Goal: Information Seeking & Learning: Understand process/instructions

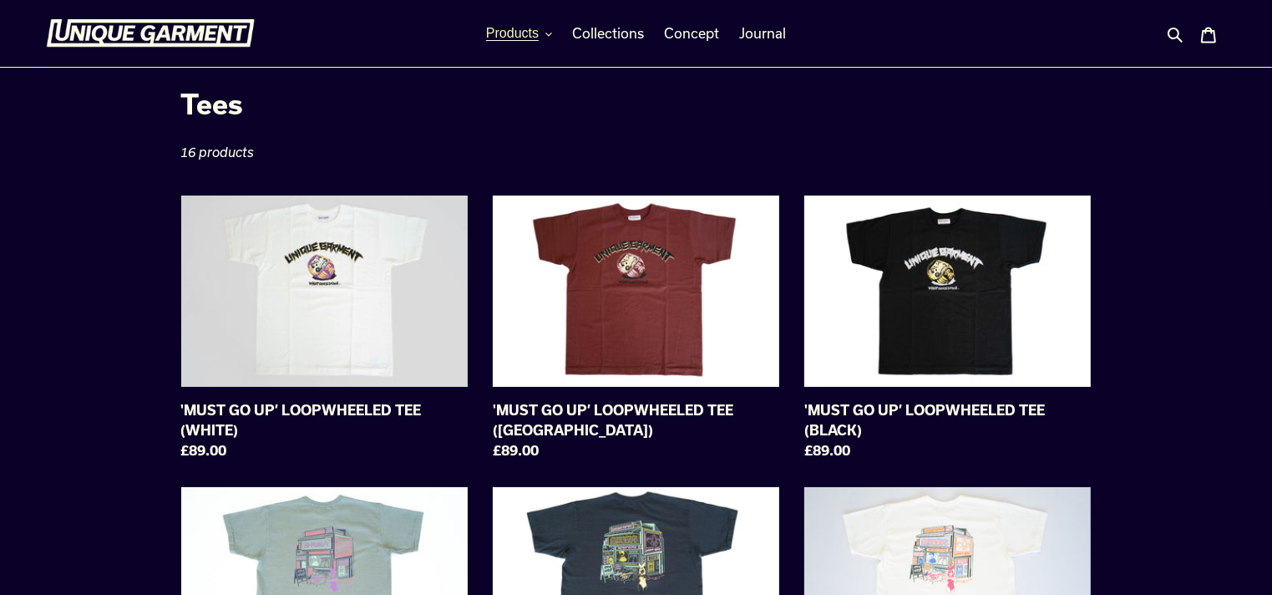
click at [514, 34] on span "Products" at bounding box center [512, 33] width 53 height 15
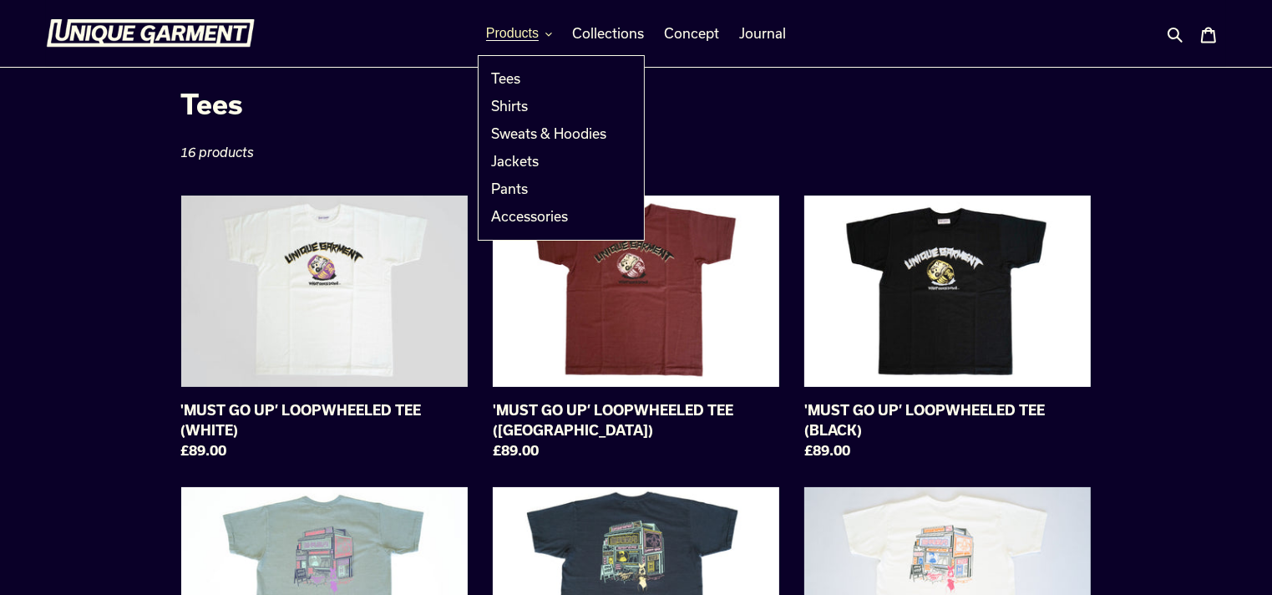
click at [514, 34] on span "Products" at bounding box center [512, 33] width 53 height 15
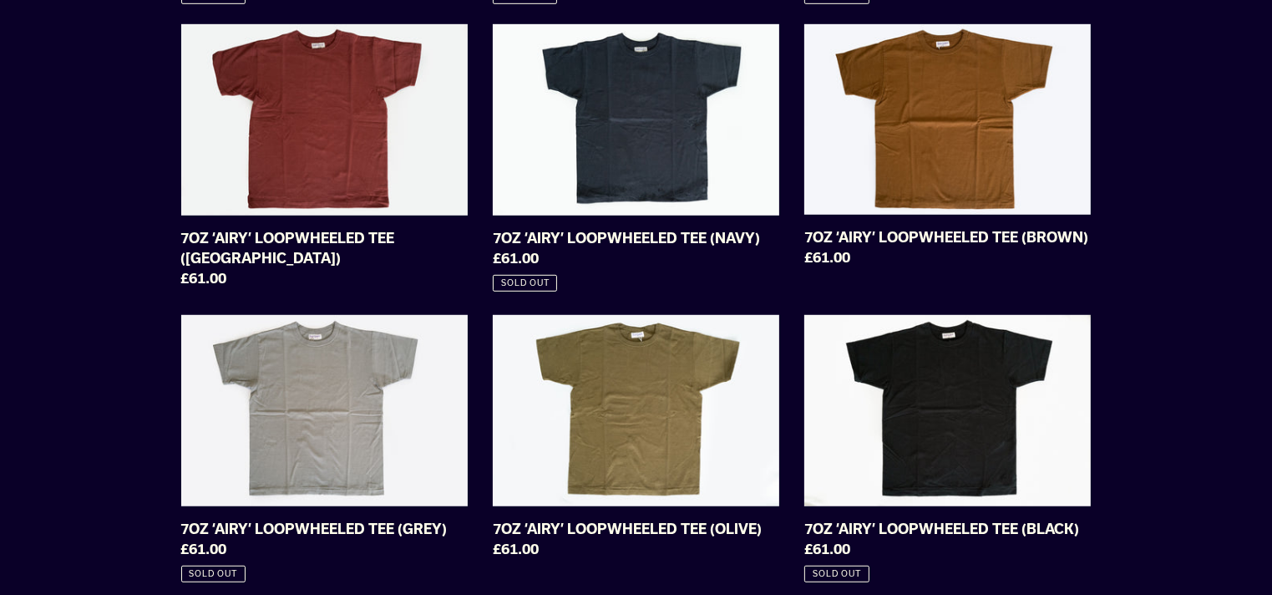
scroll to position [1085, 0]
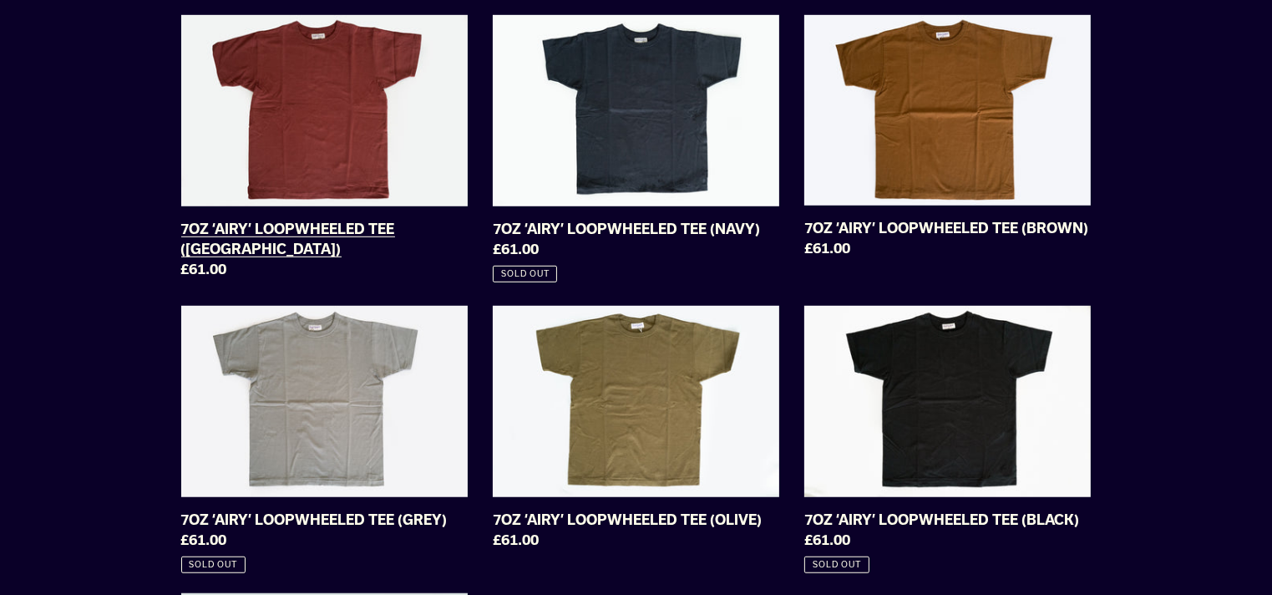
click at [339, 103] on link "7OZ ‘AIRY’ LOOPWHEELED TEE (BURGUNDY)" at bounding box center [324, 150] width 286 height 271
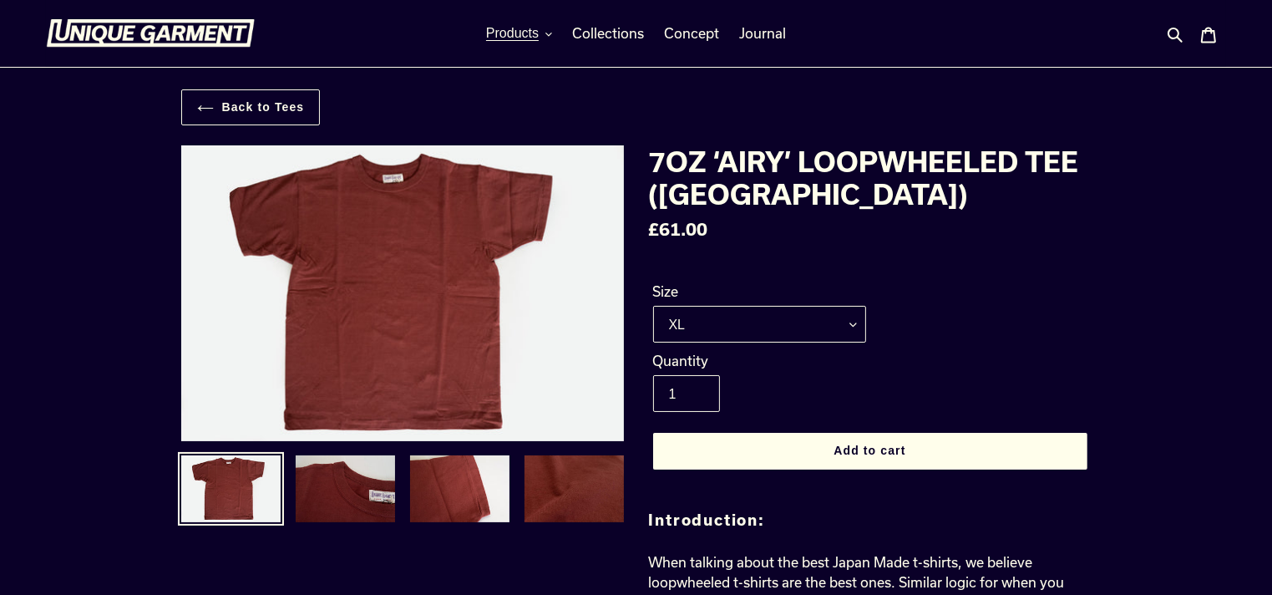
scroll to position [83, 0]
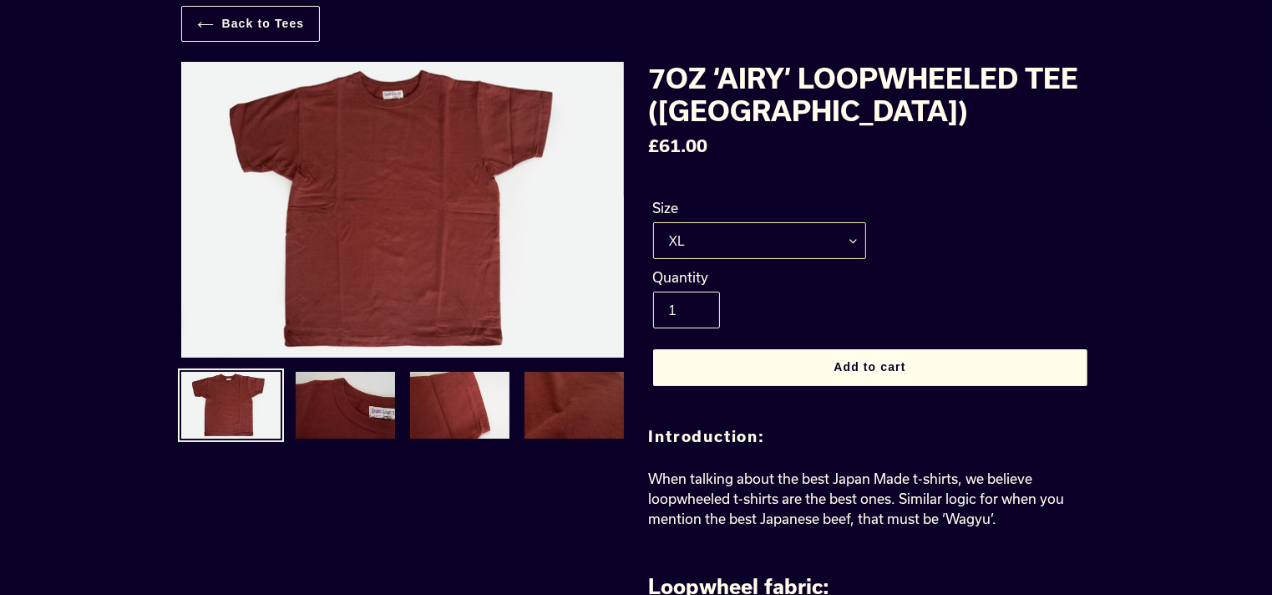
click at [848, 236] on select "M L XL XXL" at bounding box center [759, 240] width 213 height 37
click at [1035, 219] on div "Size M L XL XXL" at bounding box center [870, 232] width 443 height 69
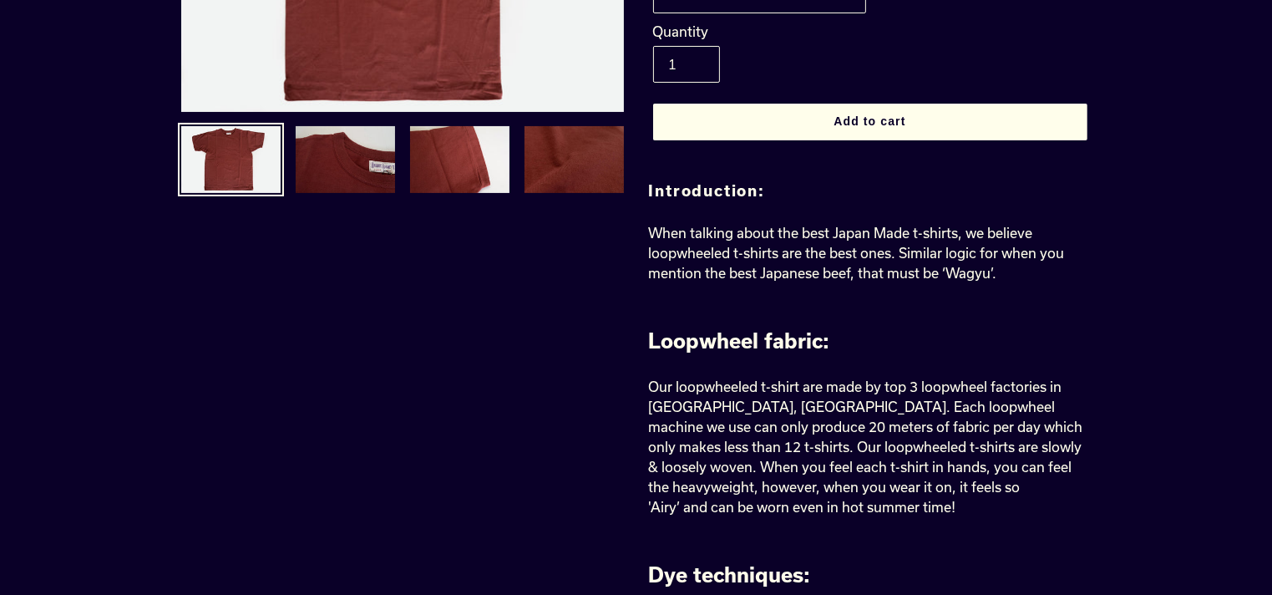
scroll to position [0, 0]
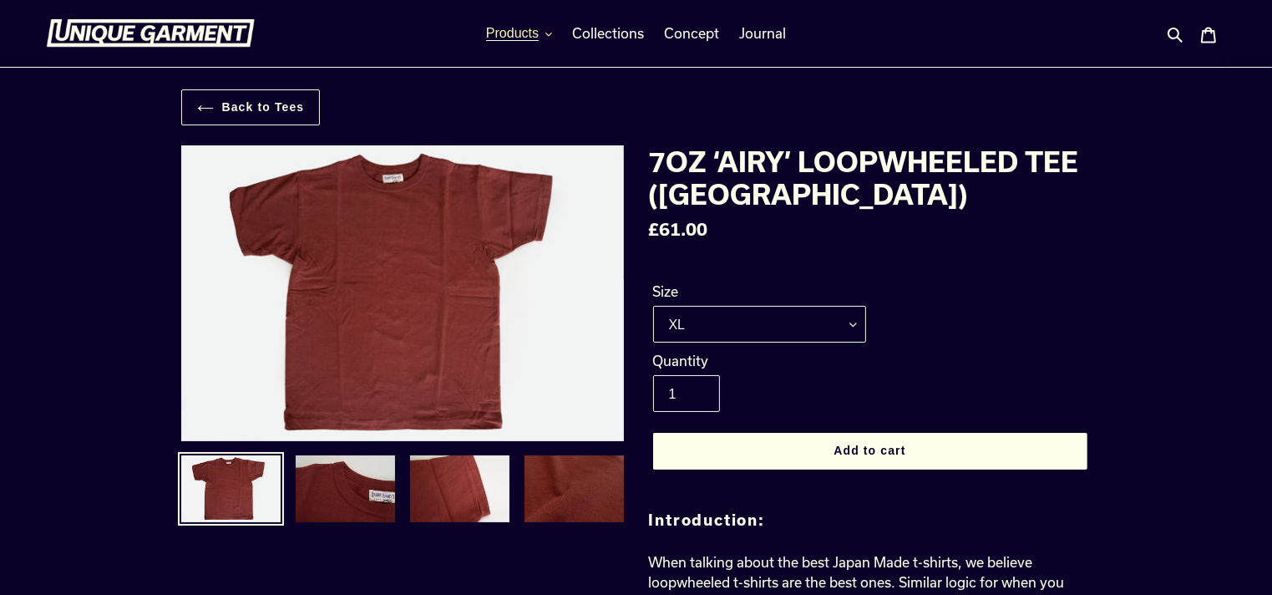
click at [521, 38] on span "Products" at bounding box center [512, 33] width 53 height 15
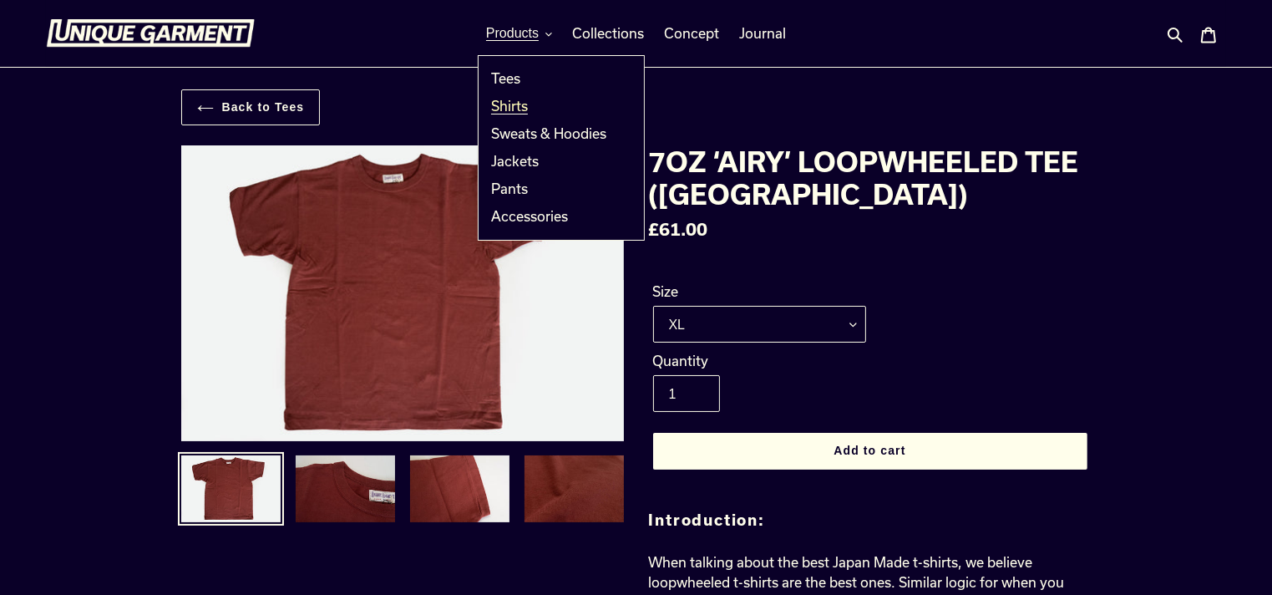
click at [511, 107] on span "Shirts" at bounding box center [509, 106] width 37 height 17
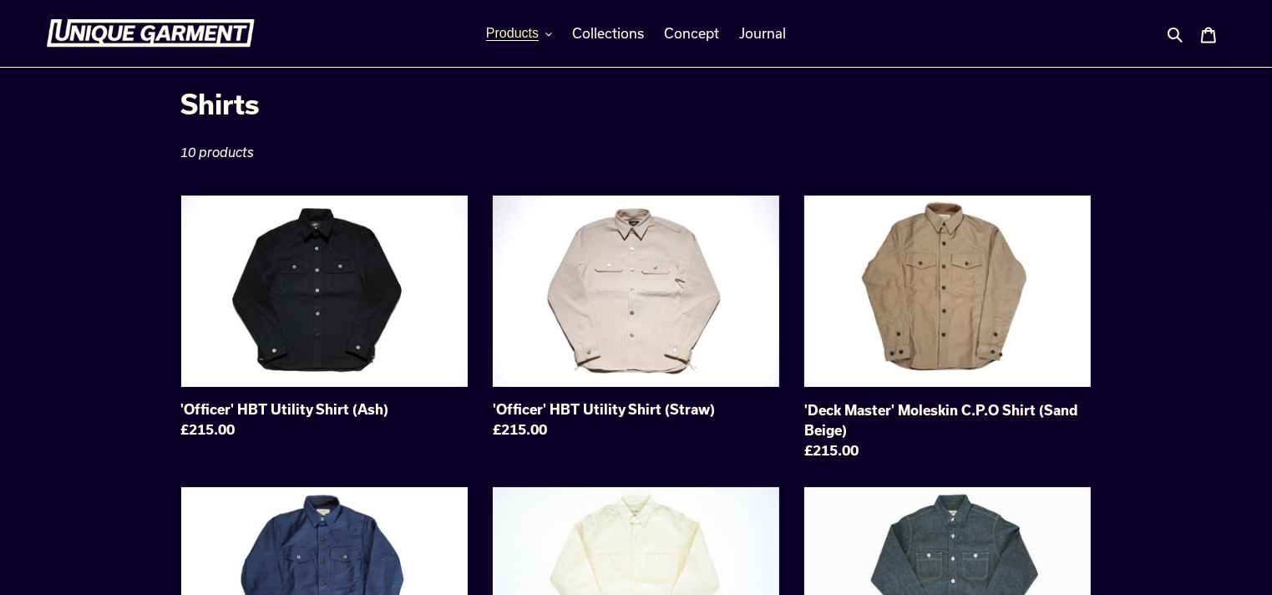
click at [538, 35] on span "Products" at bounding box center [512, 33] width 53 height 15
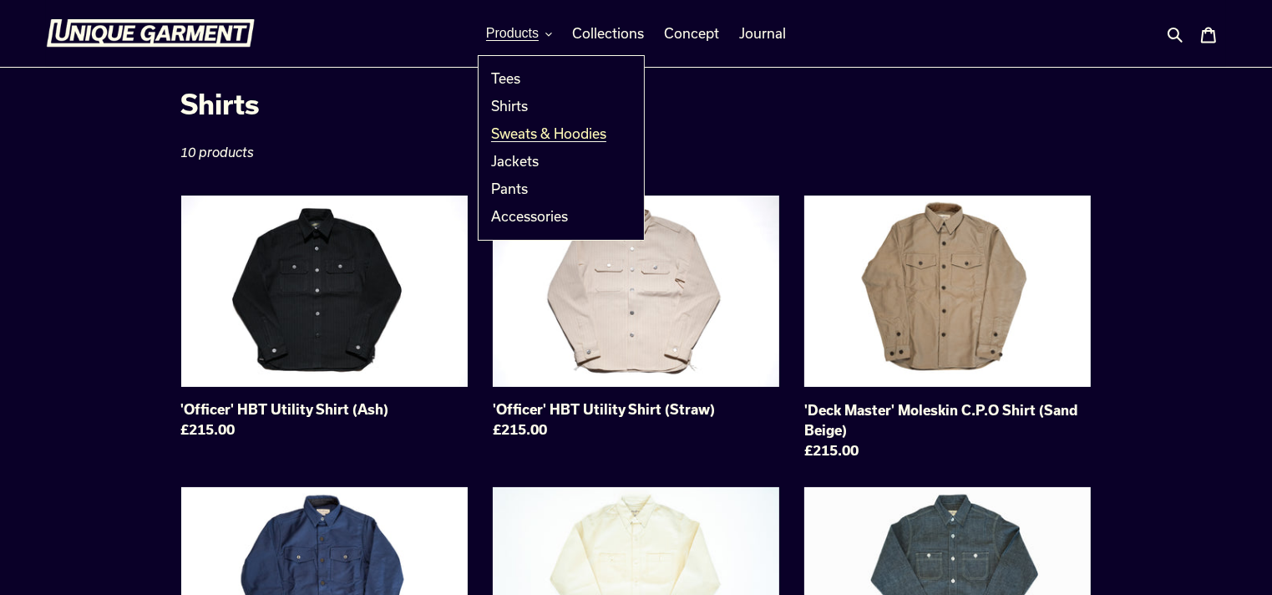
click at [519, 129] on span "Sweats & Hoodies" at bounding box center [548, 133] width 115 height 17
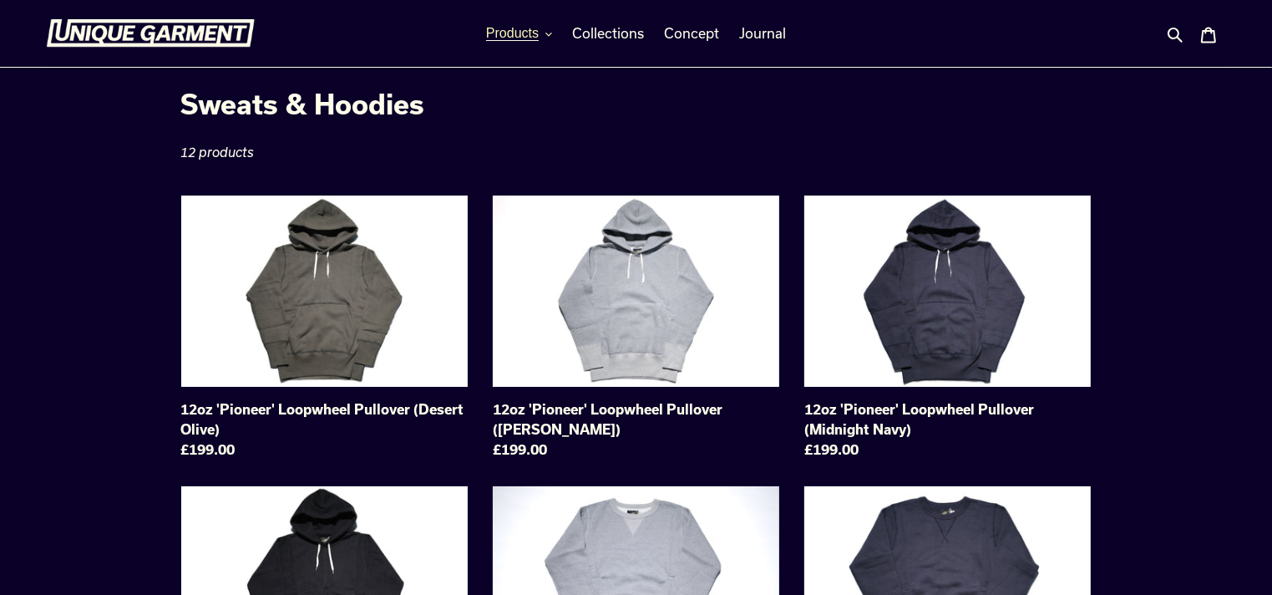
click at [526, 36] on span "Products" at bounding box center [512, 33] width 53 height 15
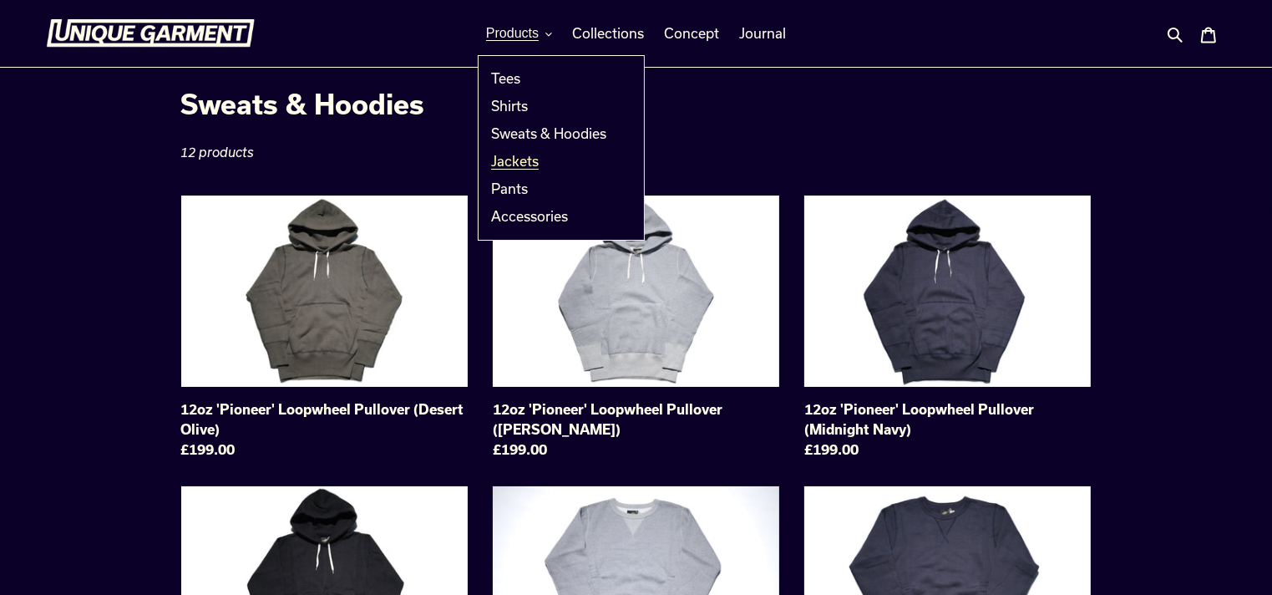
click at [519, 158] on span "Jackets" at bounding box center [515, 161] width 48 height 17
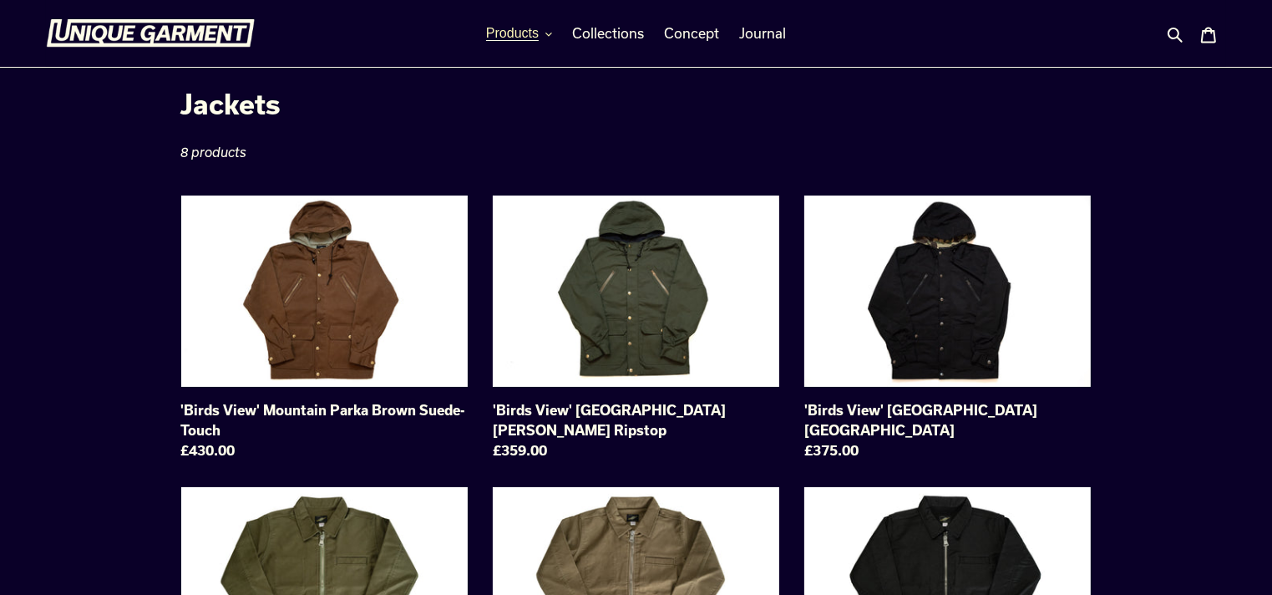
click at [494, 30] on span "Products" at bounding box center [512, 33] width 53 height 15
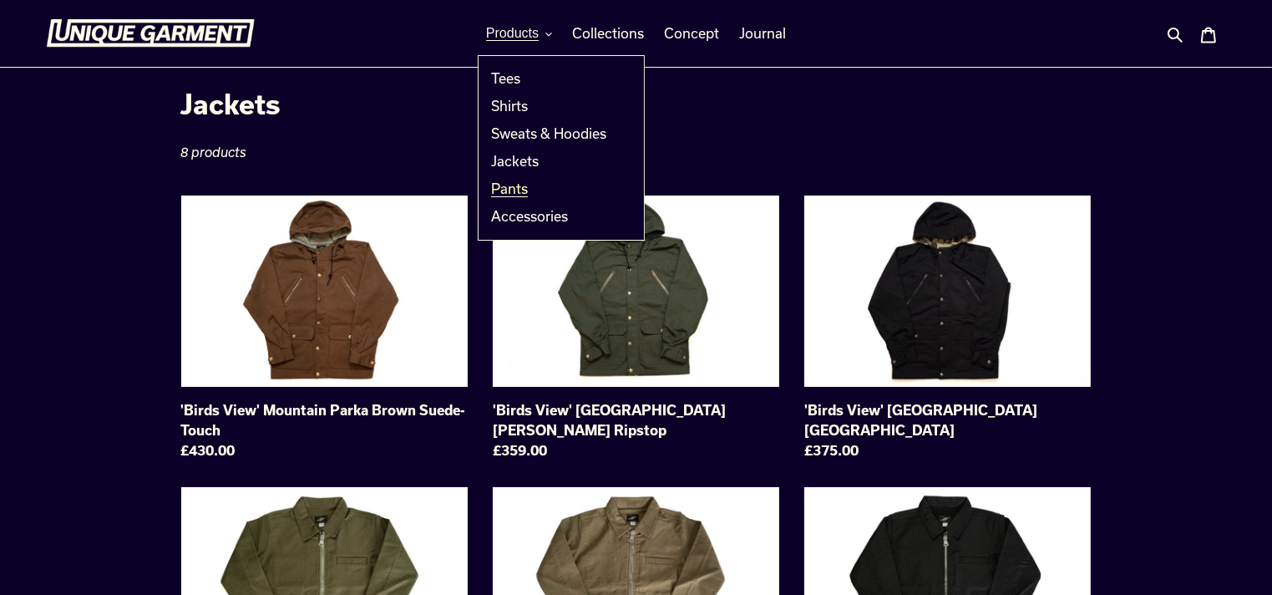
click at [508, 186] on span "Pants" at bounding box center [509, 188] width 37 height 17
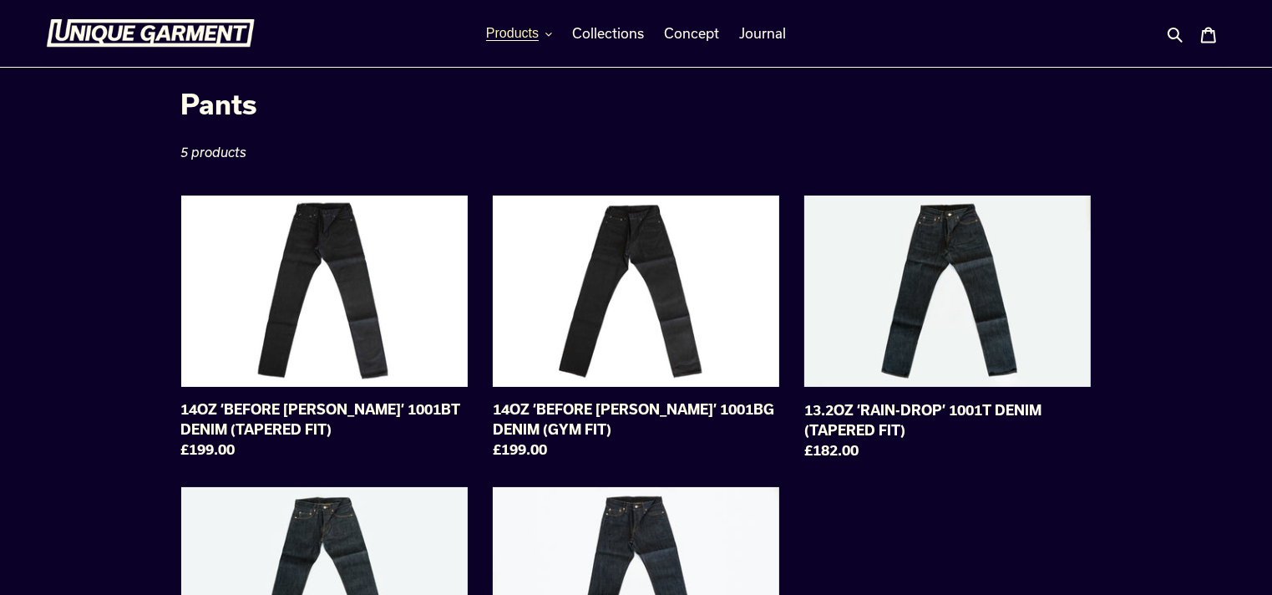
click at [502, 27] on span "Products" at bounding box center [512, 33] width 53 height 15
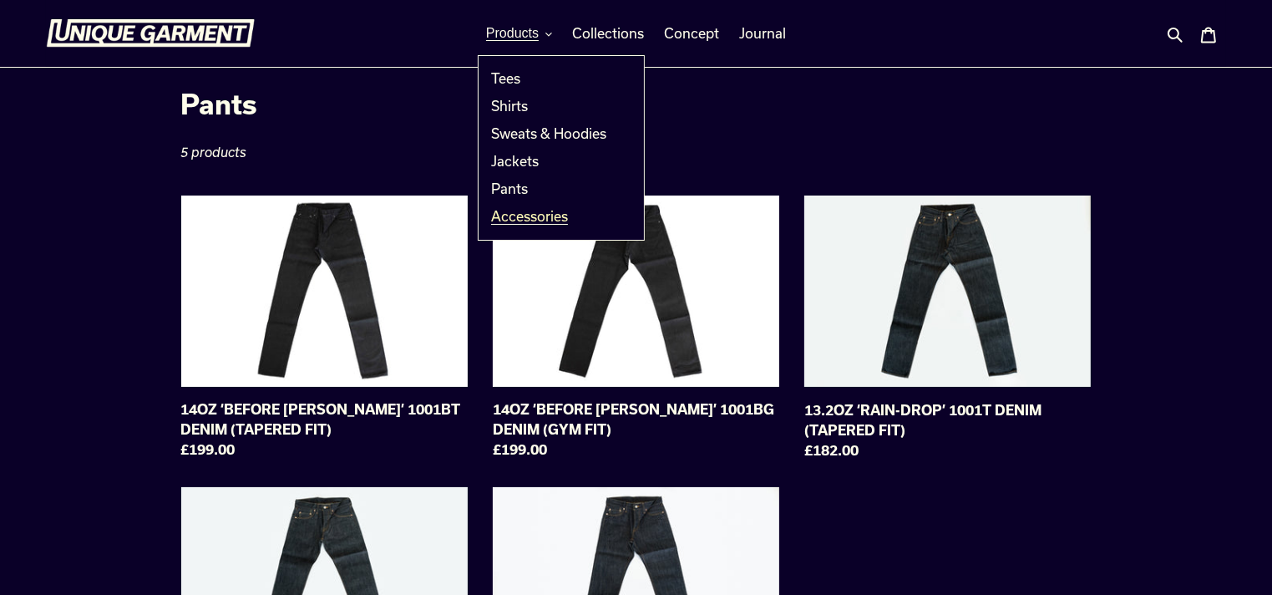
click at [515, 216] on span "Accessories" at bounding box center [529, 216] width 77 height 17
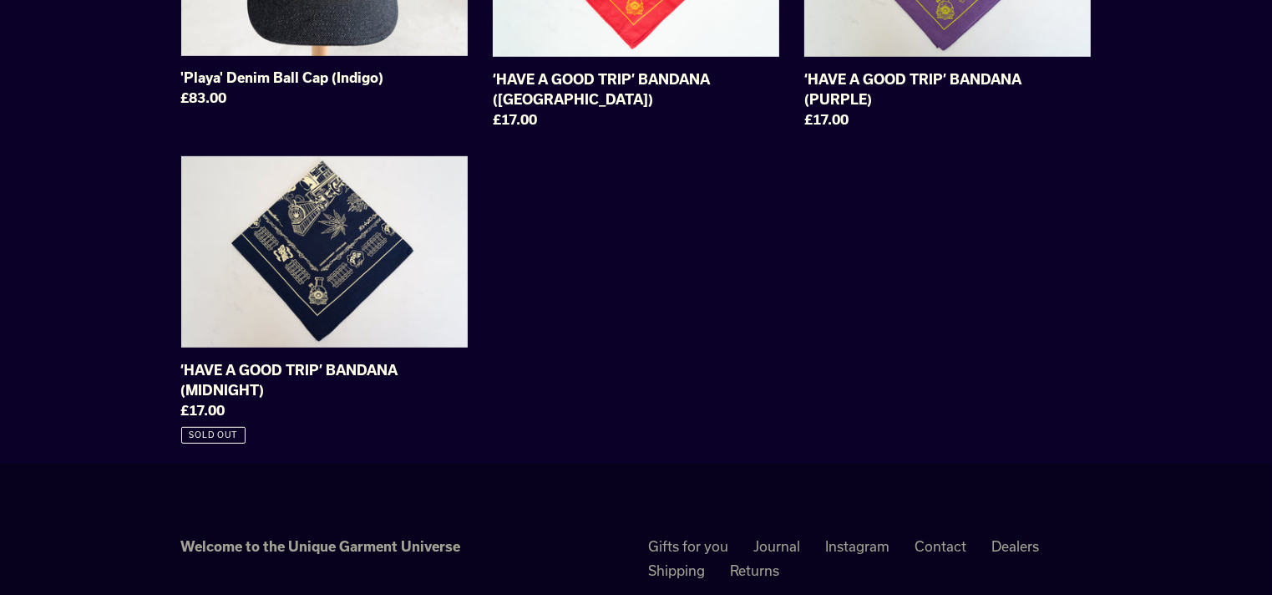
scroll to position [1002, 0]
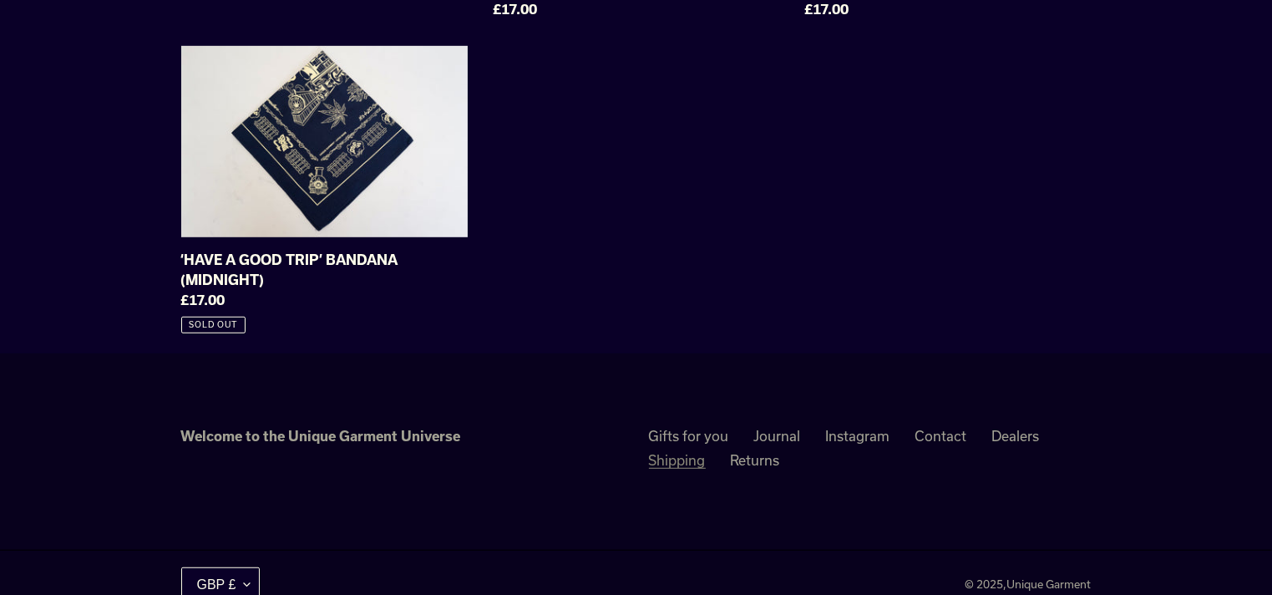
click at [688, 452] on link "Shipping" at bounding box center [677, 460] width 57 height 17
